Goal: Task Accomplishment & Management: Use online tool/utility

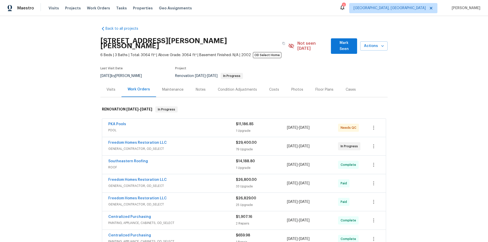
click at [62, 140] on div "Back to all projects 19331 Sandy Springs Cir, Lutz, FL 33558 6 Beds | 3 Baths |…" at bounding box center [244, 129] width 488 height 226
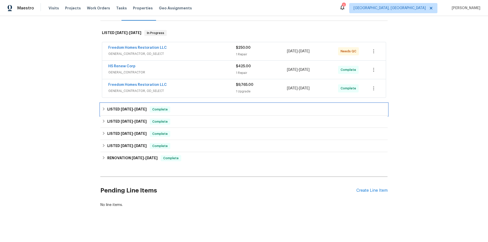
drag, startPoint x: 108, startPoint y: 106, endPoint x: 107, endPoint y: 117, distance: 11.0
click at [108, 107] on h6 "LISTED 7/25/25 - 7/28/25" at bounding box center [126, 110] width 39 height 6
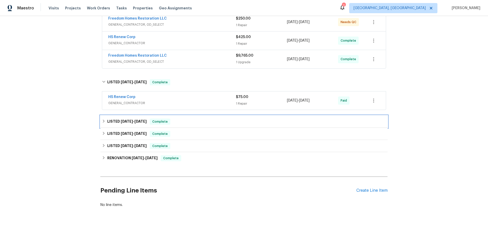
click at [109, 119] on h6 "LISTED 6/17/24 - 3/18/25" at bounding box center [126, 122] width 39 height 6
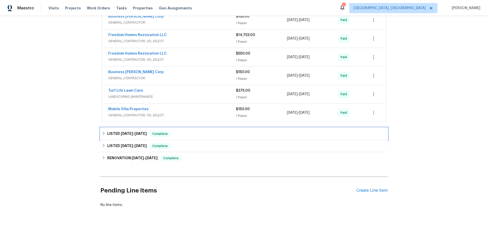
click at [102, 128] on div "LISTED 6/11/24 - 6/17/24 Complete" at bounding box center [243, 134] width 287 height 12
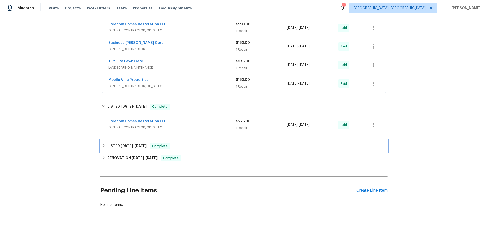
drag, startPoint x: 104, startPoint y: 145, endPoint x: 99, endPoint y: 144, distance: 5.6
click at [104, 145] on div "LISTED 5/10/24 - 5/11/24 Complete" at bounding box center [244, 146] width 284 height 6
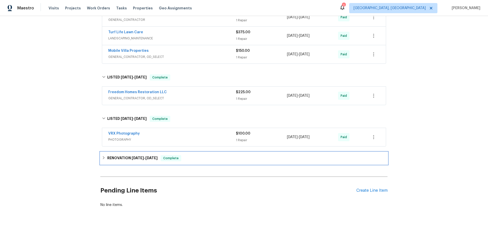
drag, startPoint x: 108, startPoint y: 153, endPoint x: 86, endPoint y: 156, distance: 21.8
click at [108, 155] on h6 "RENOVATION 5/6/24 - 5/8/24" at bounding box center [132, 158] width 50 height 6
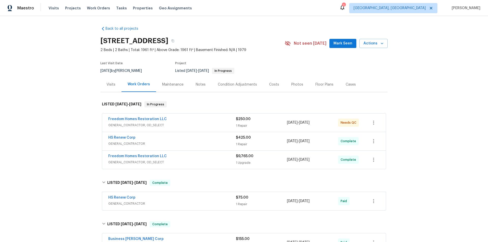
click at [73, 86] on div "Back to all projects 2253 Heron Cir, Clearwater, FL 33762 2 Beds | 2 Baths | To…" at bounding box center [244, 129] width 488 height 226
click at [65, 95] on div "Back to all projects 2253 Heron Cir, Clearwater, FL 33762 2 Beds | 2 Baths | To…" at bounding box center [244, 129] width 488 height 226
click at [74, 132] on div "Back to all projects 2253 Heron Cir, Clearwater, FL 33762 2 Beds | 2 Baths | To…" at bounding box center [244, 129] width 488 height 226
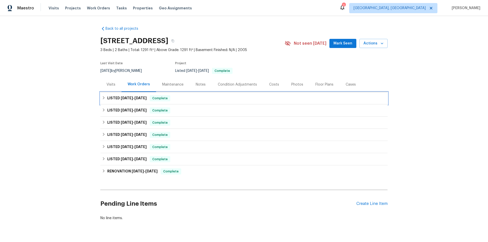
click at [107, 99] on h6 "LISTED 9/17/25 - 9/26/25" at bounding box center [126, 98] width 39 height 6
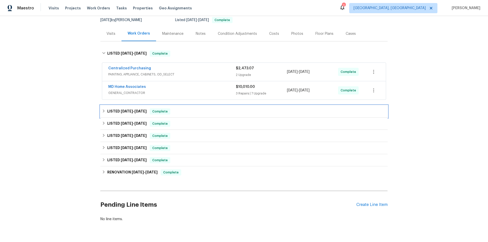
drag, startPoint x: 111, startPoint y: 108, endPoint x: 96, endPoint y: 115, distance: 17.2
click at [111, 108] on div "LISTED 8/14/25 - 8/28/25 Complete" at bounding box center [243, 112] width 287 height 12
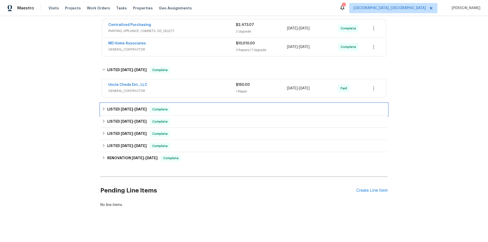
drag, startPoint x: 115, startPoint y: 106, endPoint x: 90, endPoint y: 116, distance: 26.5
click at [115, 107] on h6 "LISTED 7/23/25 - 8/1/25" at bounding box center [126, 110] width 39 height 6
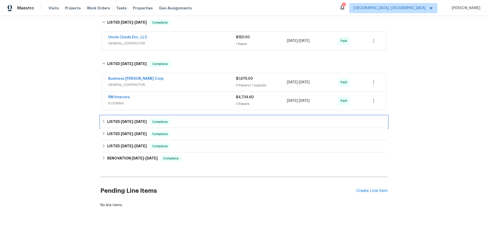
drag, startPoint x: 107, startPoint y: 123, endPoint x: 73, endPoint y: 124, distance: 34.6
click at [107, 123] on h6 "LISTED 7/16/25 - 7/16/25" at bounding box center [126, 122] width 39 height 6
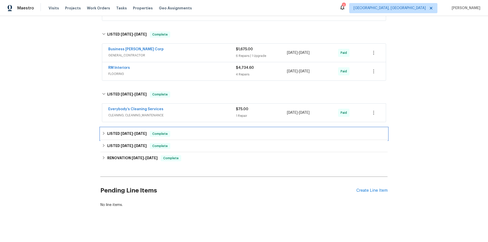
click at [103, 132] on icon at bounding box center [104, 134] width 4 height 4
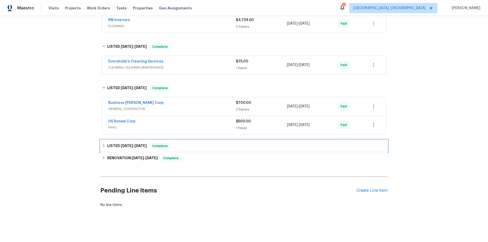
click at [106, 147] on div "LISTED 9/18/24 - 9/19/24 Complete" at bounding box center [243, 146] width 287 height 12
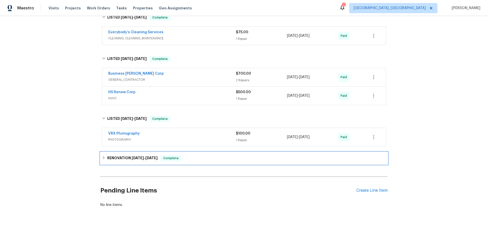
drag, startPoint x: 103, startPoint y: 157, endPoint x: 90, endPoint y: 149, distance: 15.7
click at [104, 157] on div "RENOVATION 9/3/24 - 9/16/24 Complete" at bounding box center [244, 158] width 284 height 6
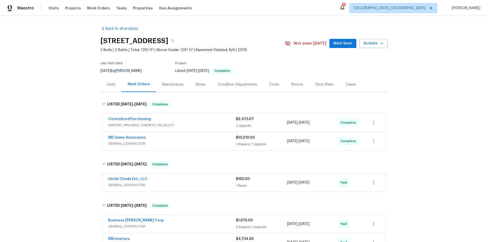
click at [64, 103] on div "Back to all projects 416 28th St W, Palmetto, FL 34221 3 Beds | 2 Baths | Total…" at bounding box center [244, 129] width 488 height 226
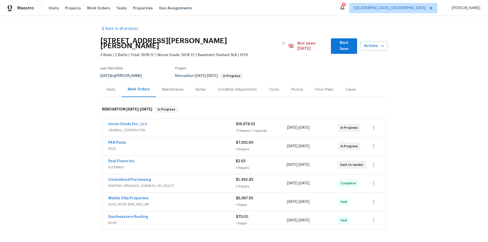
click at [84, 85] on div "Back to all projects [STREET_ADDRESS][PERSON_NAME] 3 Beds | 2 Baths | Total: 16…" at bounding box center [244, 129] width 488 height 226
